Goal: Task Accomplishment & Management: Use online tool/utility

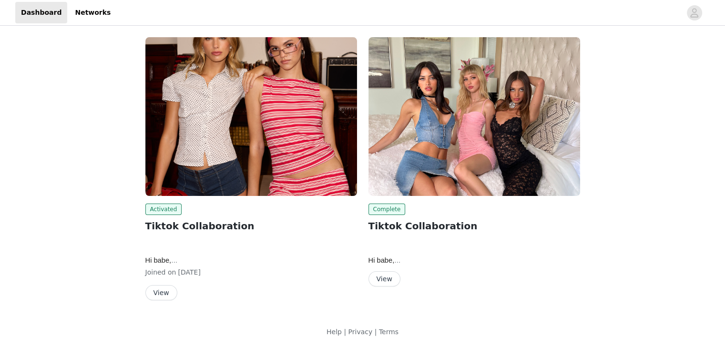
click at [288, 151] on img at bounding box center [251, 116] width 212 height 159
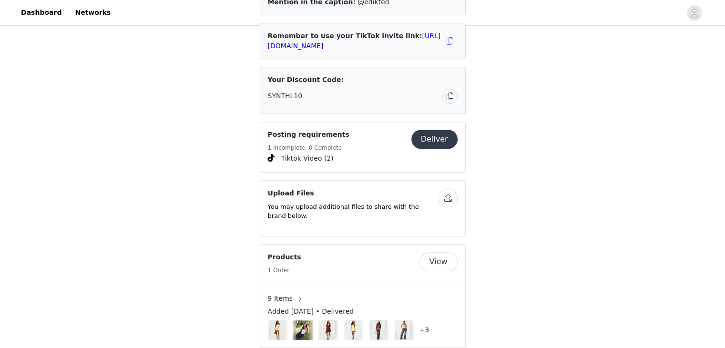
scroll to position [635, 0]
click at [449, 98] on button "button" at bounding box center [449, 96] width 15 height 15
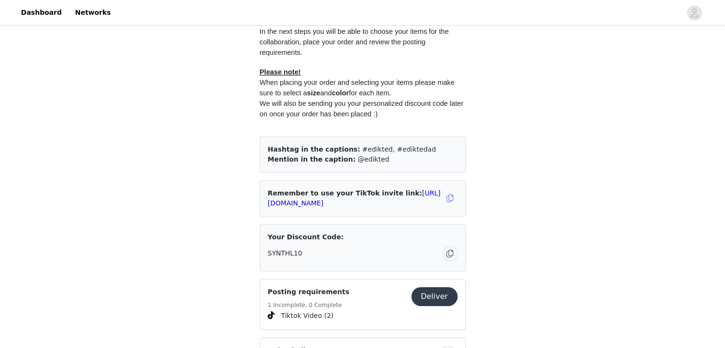
scroll to position [474, 0]
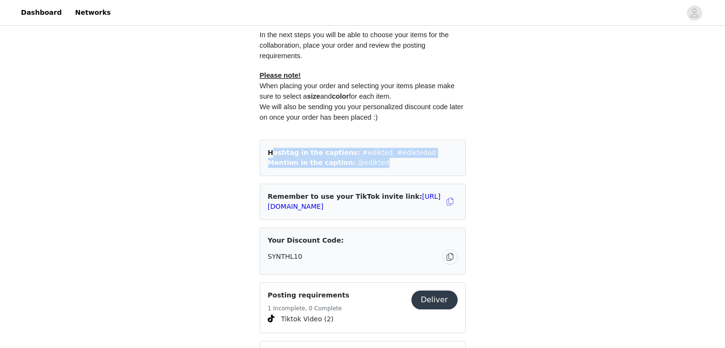
drag, startPoint x: 269, startPoint y: 150, endPoint x: 398, endPoint y: 161, distance: 130.0
click at [398, 161] on div "Hashtag in the captions: #edikted, #ediktedad Mention in the caption: @edikted" at bounding box center [363, 158] width 206 height 36
copy div "Hashtag in the captions: #edikted, #ediktedad Mention in the caption: @edikted"
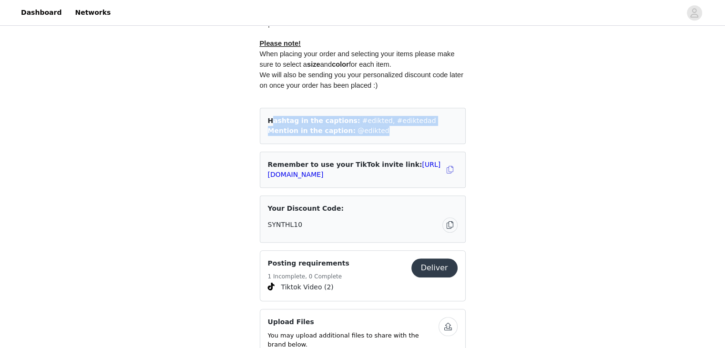
scroll to position [507, 0]
